Goal: Complete application form

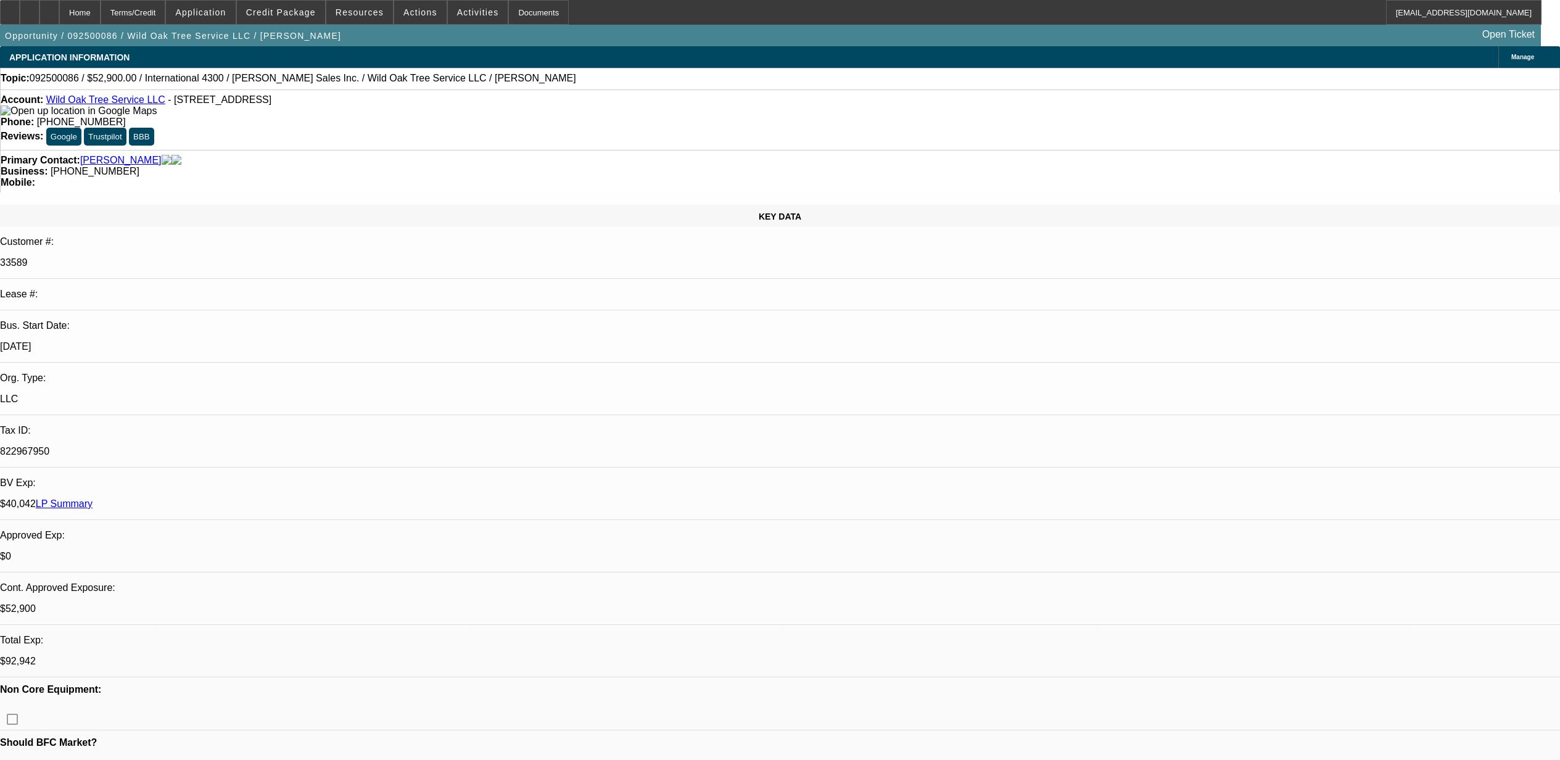
select select "0"
select select "2"
select select "0"
select select "6"
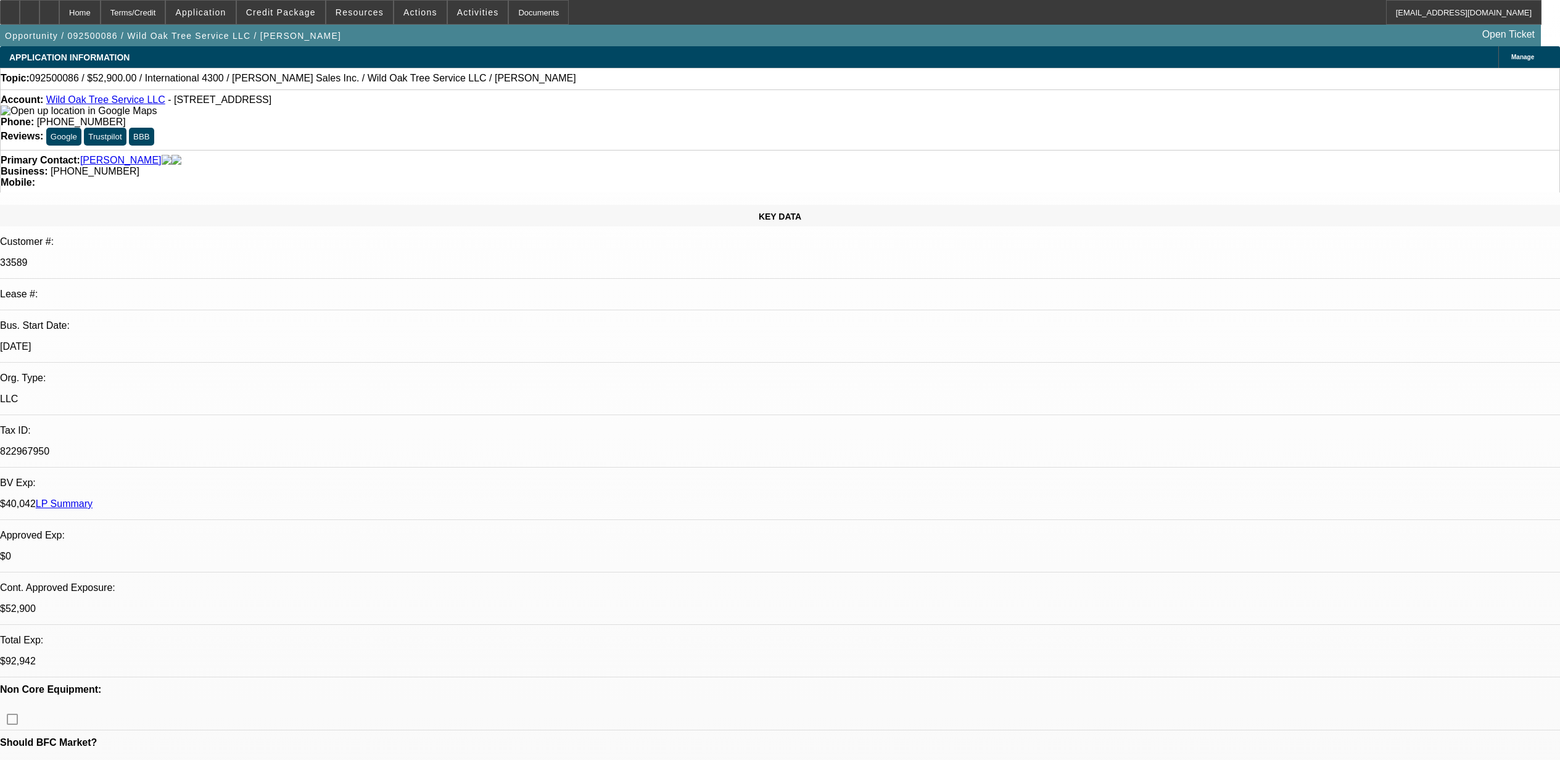
select select "0"
select select "2"
select select "0"
select select "6"
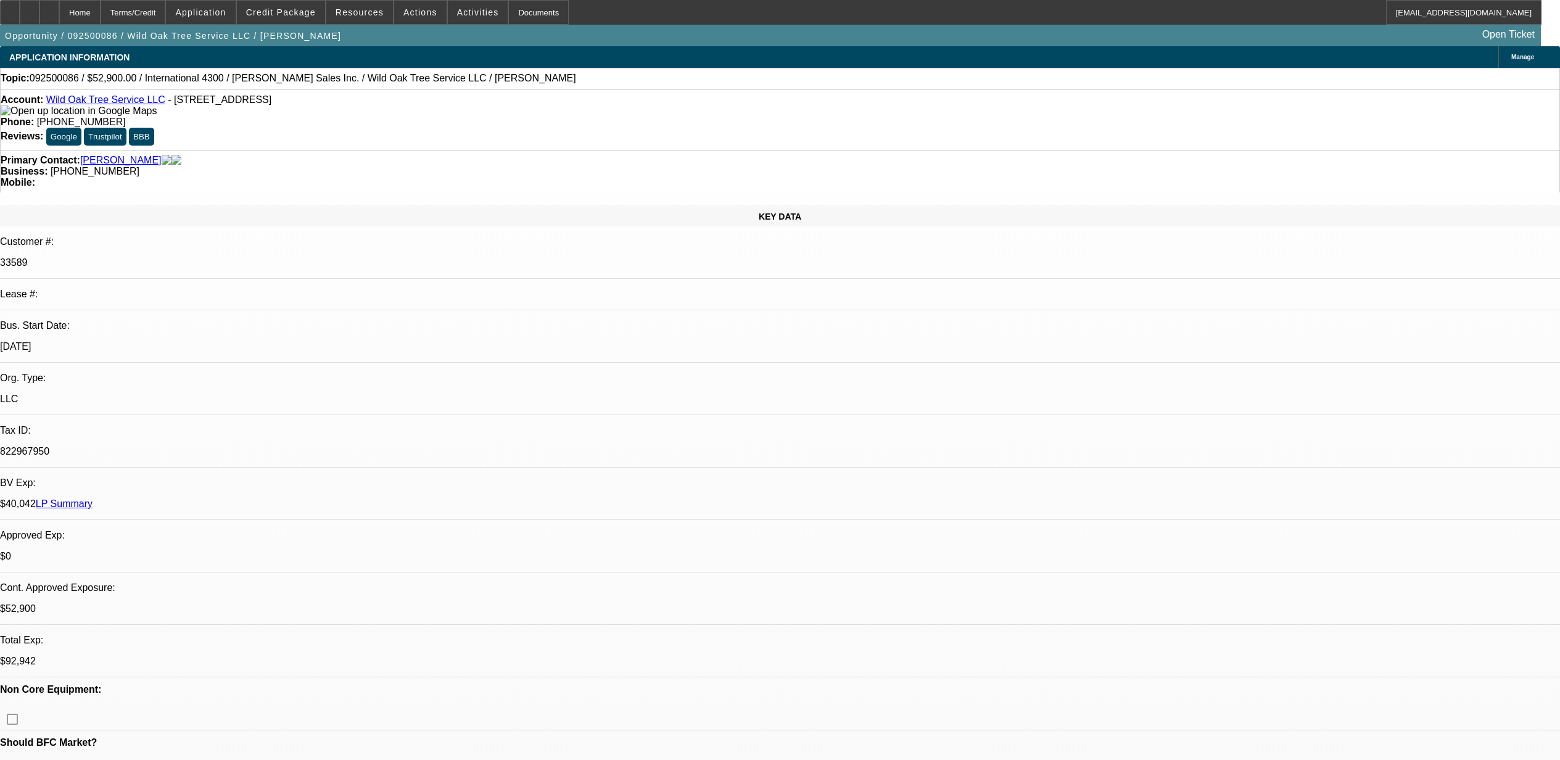
select select "0"
select select "2"
select select "0"
select select "6"
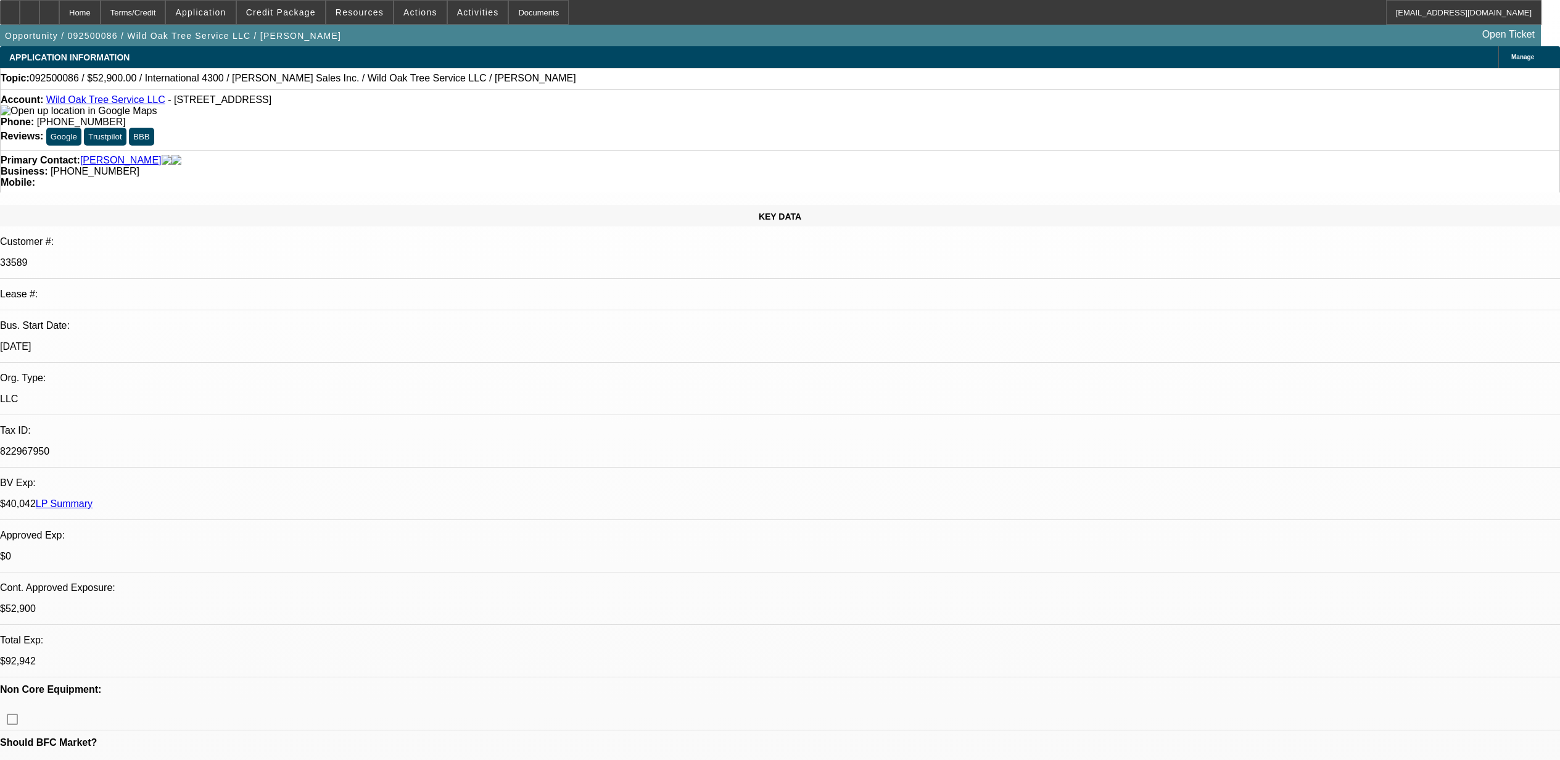
select select "0"
select select "2"
select select "0"
select select "6"
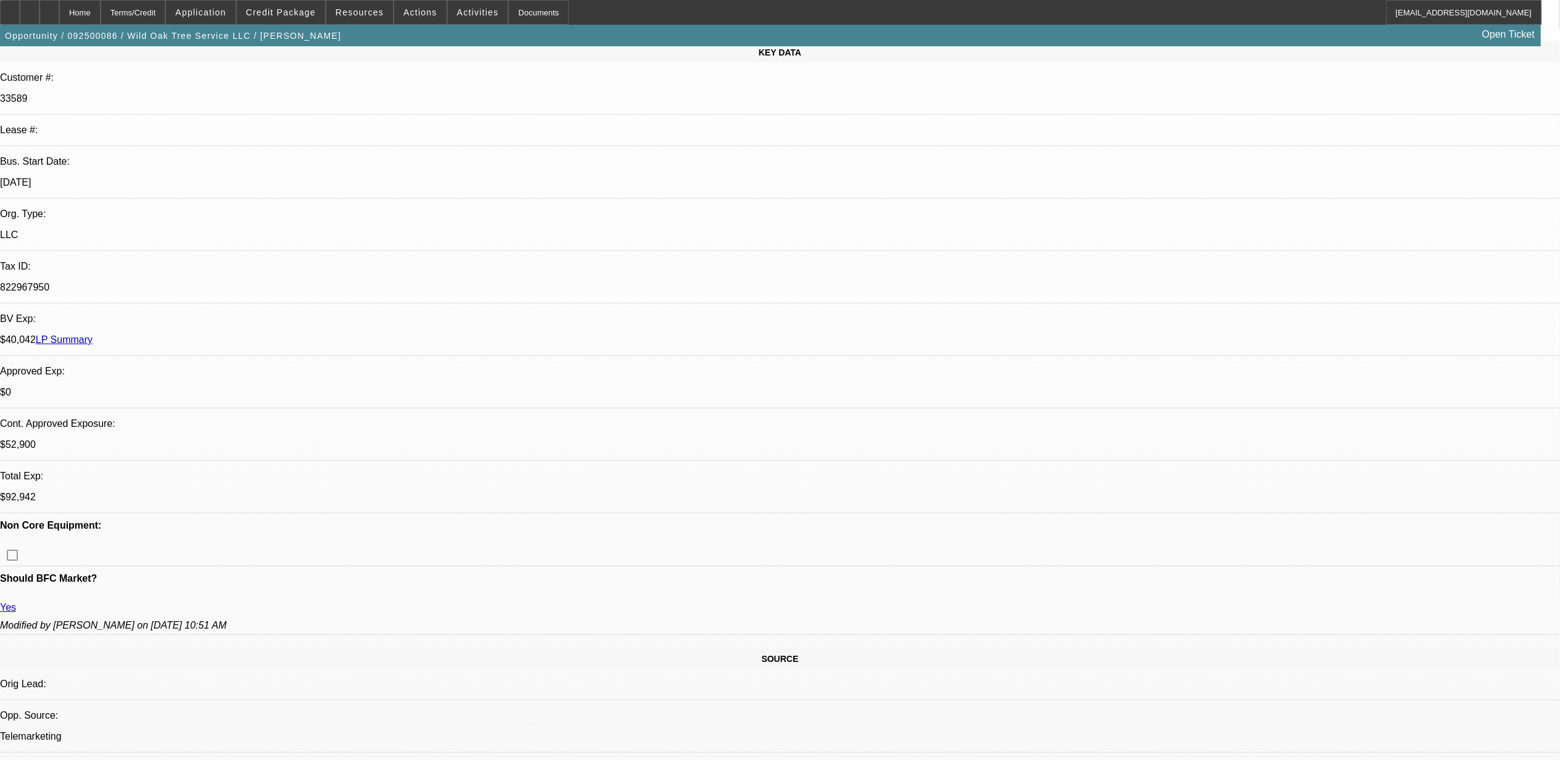
scroll to position [82, 0]
